Goal: Transaction & Acquisition: Purchase product/service

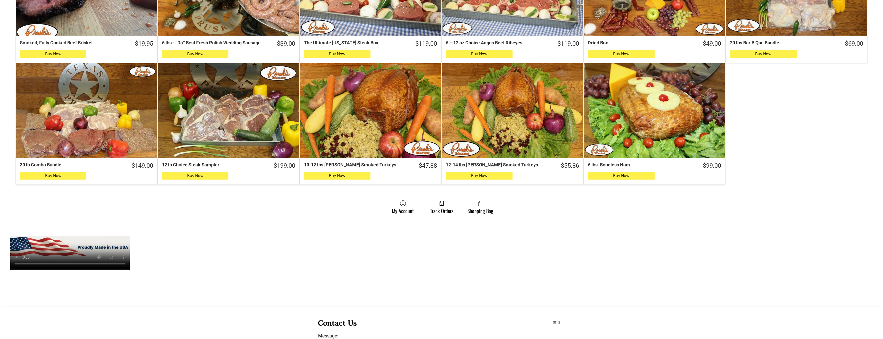
scroll to position [387, 0]
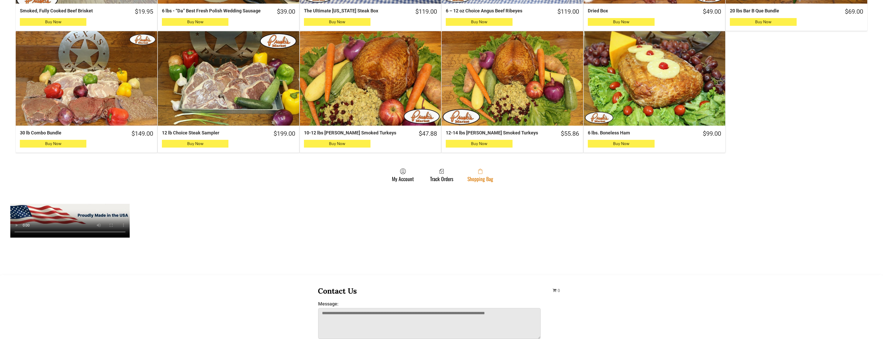
click at [471, 171] on span at bounding box center [480, 171] width 26 height 6
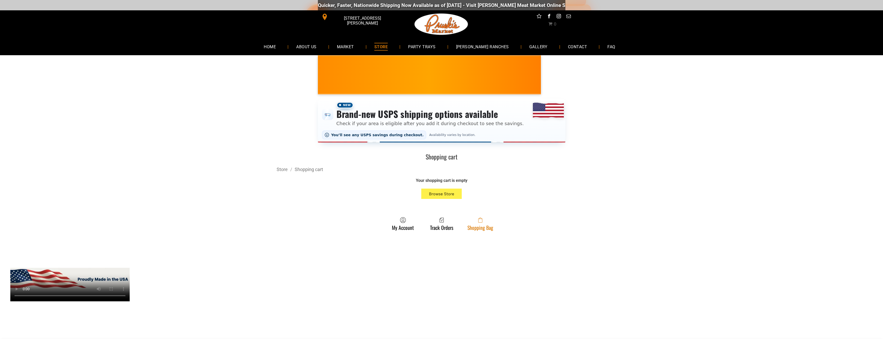
click at [468, 224] on link "Shopping Bag" at bounding box center [480, 224] width 31 height 14
click at [486, 225] on link "Shopping Bag" at bounding box center [480, 224] width 31 height 14
click at [488, 222] on span at bounding box center [480, 220] width 26 height 6
